Goal: Task Accomplishment & Management: Manage account settings

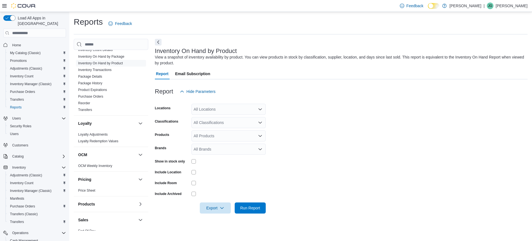
scroll to position [302, 0]
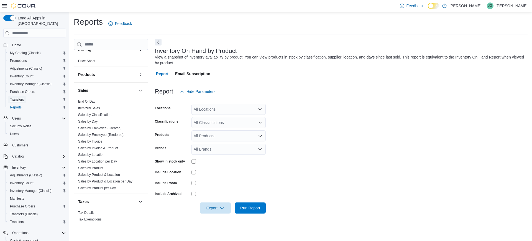
click at [17, 97] on span "Transfers" at bounding box center [17, 99] width 14 height 4
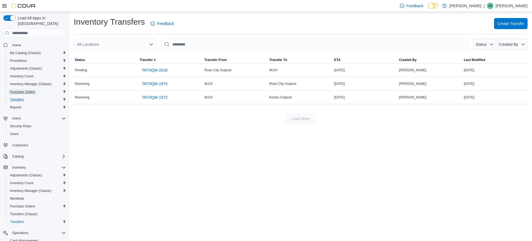
click at [23, 89] on span "Purchase Orders" at bounding box center [22, 91] width 25 height 4
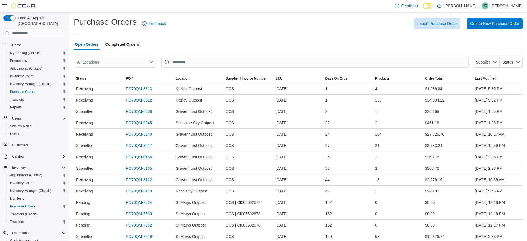
click at [102, 68] on div at bounding box center [298, 71] width 448 height 7
click at [136, 61] on div "All Locations" at bounding box center [115, 62] width 83 height 11
type input "***"
click at [117, 74] on span "Kozlov Outpost" at bounding box center [105, 72] width 26 height 6
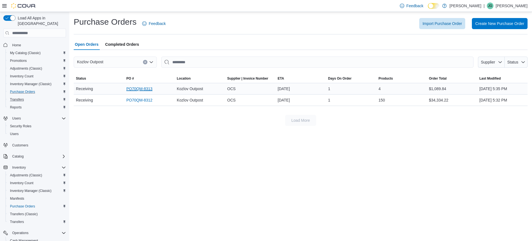
click at [140, 87] on link "PO70QM-8313" at bounding box center [139, 88] width 26 height 7
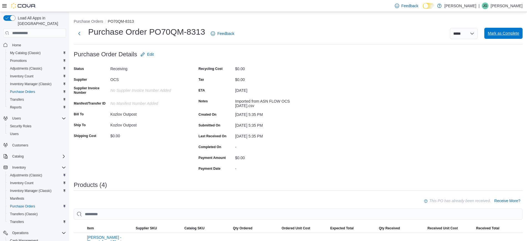
click at [514, 35] on span "Mark as Complete" at bounding box center [503, 33] width 32 height 6
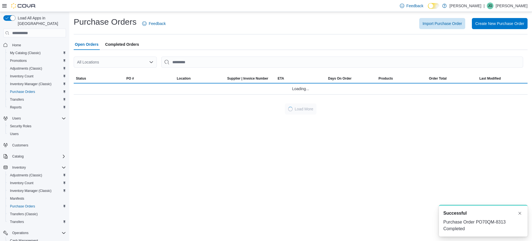
click at [105, 61] on div "All Locations" at bounding box center [115, 62] width 83 height 11
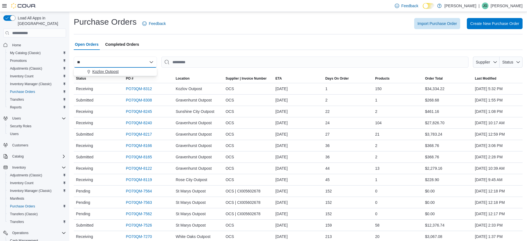
type input "**"
click at [98, 71] on span "Kozlov Outpost" at bounding box center [105, 72] width 26 height 6
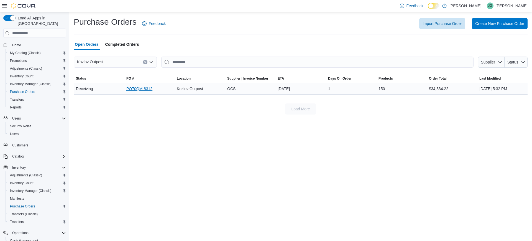
click at [146, 89] on link "PO70QM-8312" at bounding box center [139, 88] width 26 height 7
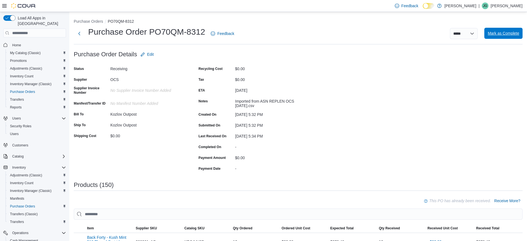
click at [501, 36] on span "Mark as Complete" at bounding box center [503, 33] width 32 height 11
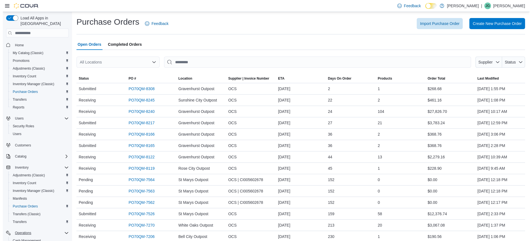
scroll to position [60, 0]
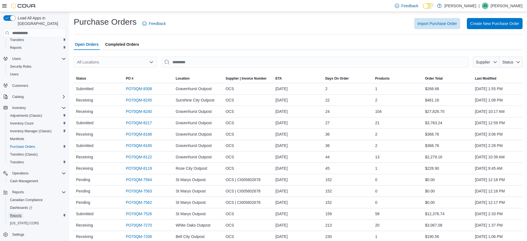
click at [19, 212] on span "Reports" at bounding box center [16, 215] width 12 height 7
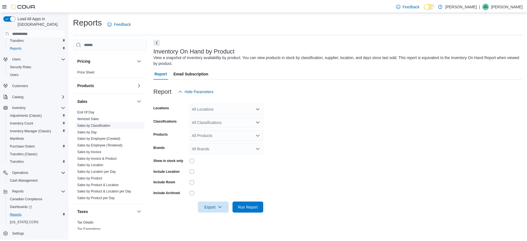
scroll to position [302, 0]
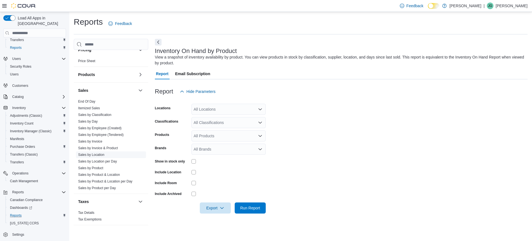
click at [86, 153] on link "Sales by Location" at bounding box center [91, 155] width 26 height 4
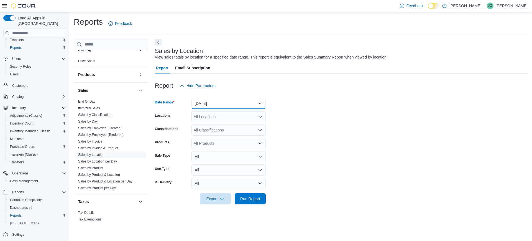
click at [221, 99] on button "[DATE]" at bounding box center [228, 103] width 74 height 11
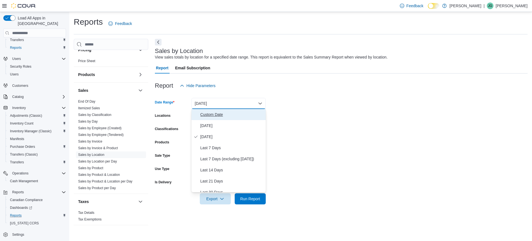
click at [211, 113] on span "Custom Date" at bounding box center [231, 114] width 63 height 7
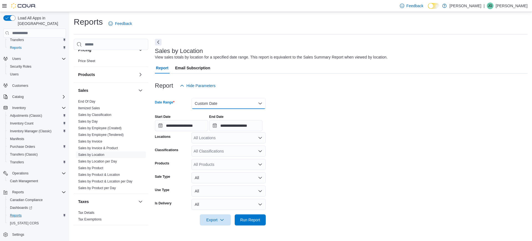
click at [217, 104] on button "Custom Date" at bounding box center [228, 103] width 74 height 11
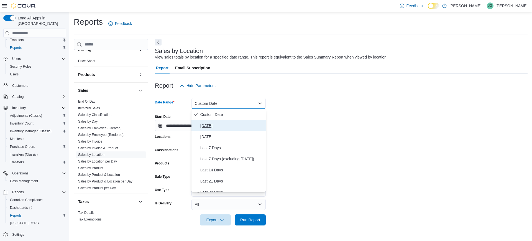
click at [214, 124] on span "[DATE]" at bounding box center [231, 125] width 63 height 7
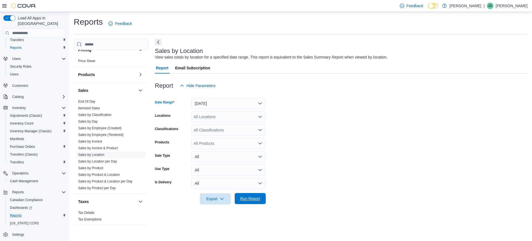
drag, startPoint x: 250, startPoint y: 201, endPoint x: 253, endPoint y: 199, distance: 4.2
click at [250, 201] on span "Run Report" at bounding box center [250, 198] width 24 height 11
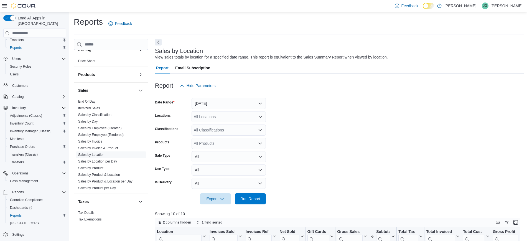
click at [2, 4] on icon at bounding box center [4, 5] width 4 height 3
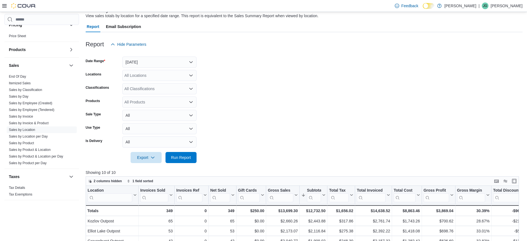
scroll to position [138, 0]
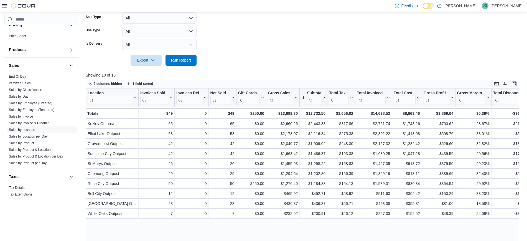
click at [329, 36] on form "Date Range [DATE] Locations All Locations Classifications All Classifications P…" at bounding box center [304, 9] width 436 height 113
click at [349, 54] on div at bounding box center [304, 52] width 436 height 4
click at [210, 47] on form "Date Range [DATE] Locations All Locations Classifications All Classifications P…" at bounding box center [304, 9] width 436 height 113
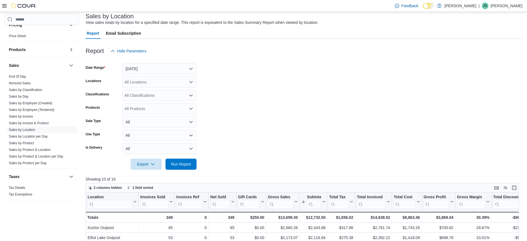
click at [282, 151] on form "Date Range [DATE] Locations All Locations Classifications All Classifications P…" at bounding box center [304, 113] width 436 height 113
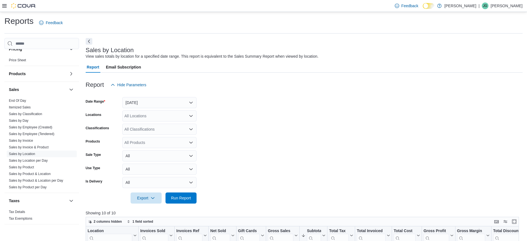
scroll to position [0, 0]
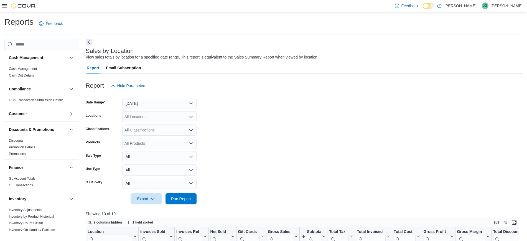
click at [246, 137] on form "Date Range [DATE] Locations All Locations Classifications All Classifications P…" at bounding box center [304, 147] width 436 height 113
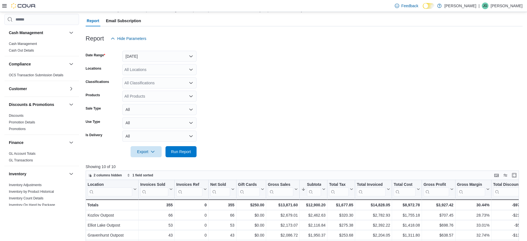
scroll to position [69, 0]
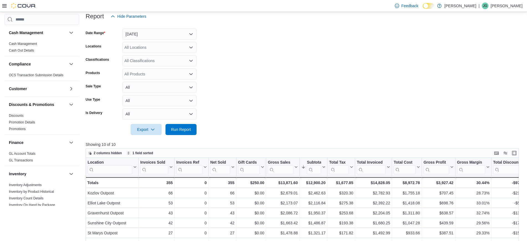
click at [377, 52] on form "Date Range [DATE] Locations All Locations Classifications All Classifications P…" at bounding box center [304, 78] width 436 height 113
click at [387, 99] on form "Date Range [DATE] Locations All Locations Classifications All Classifications P…" at bounding box center [304, 78] width 436 height 113
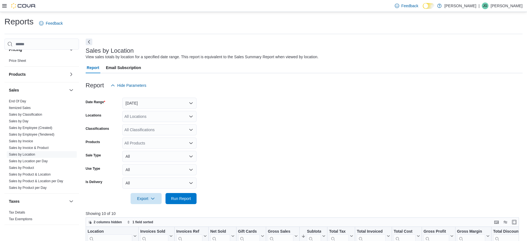
scroll to position [0, 0]
